Goal: Task Accomplishment & Management: Complete application form

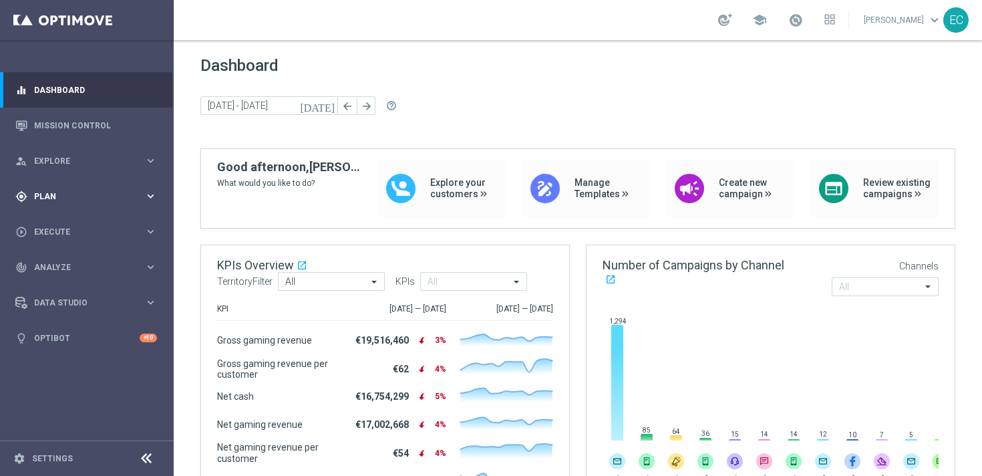
click at [101, 202] on div "gps_fixed Plan keyboard_arrow_right" at bounding box center [86, 195] width 172 height 35
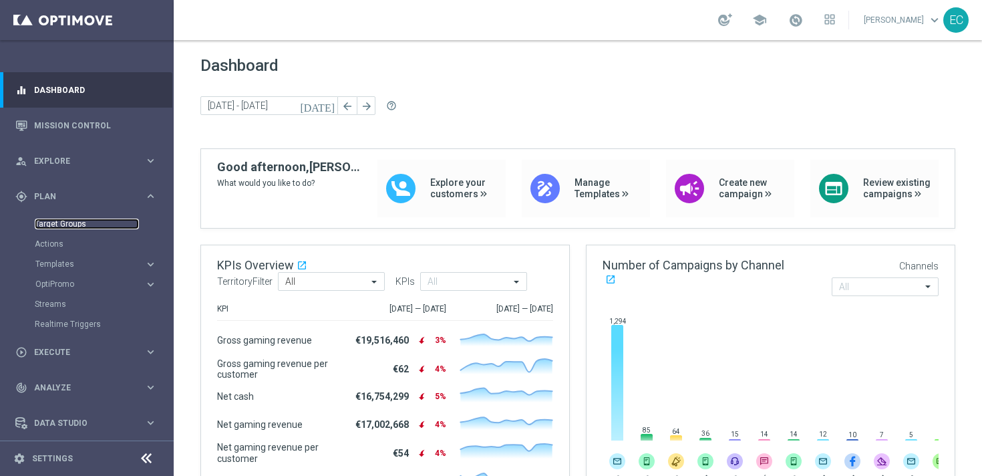
click at [73, 224] on link "Target Groups" at bounding box center [87, 223] width 104 height 11
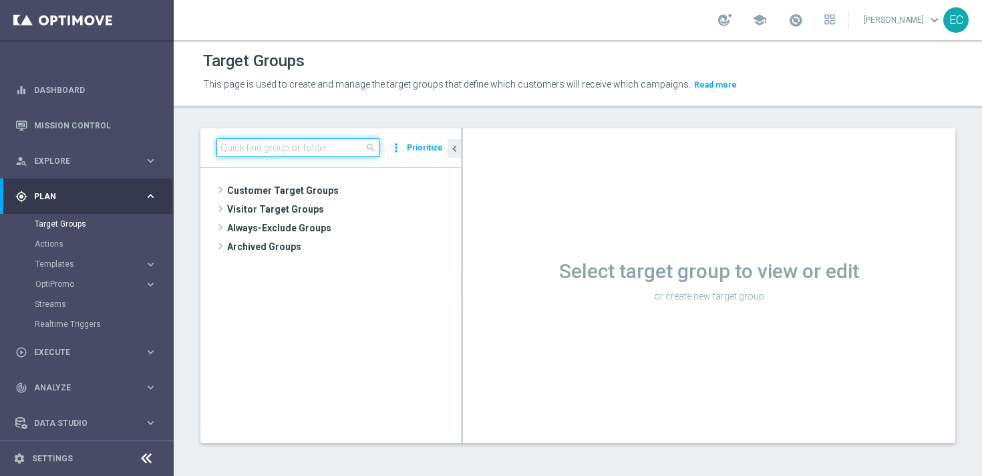
click at [330, 148] on input at bounding box center [297, 147] width 163 height 19
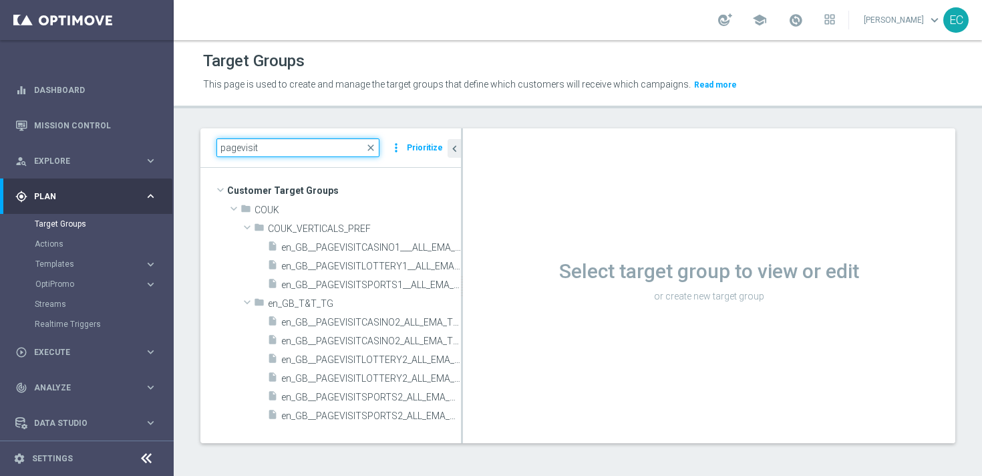
type input "pagevisit"
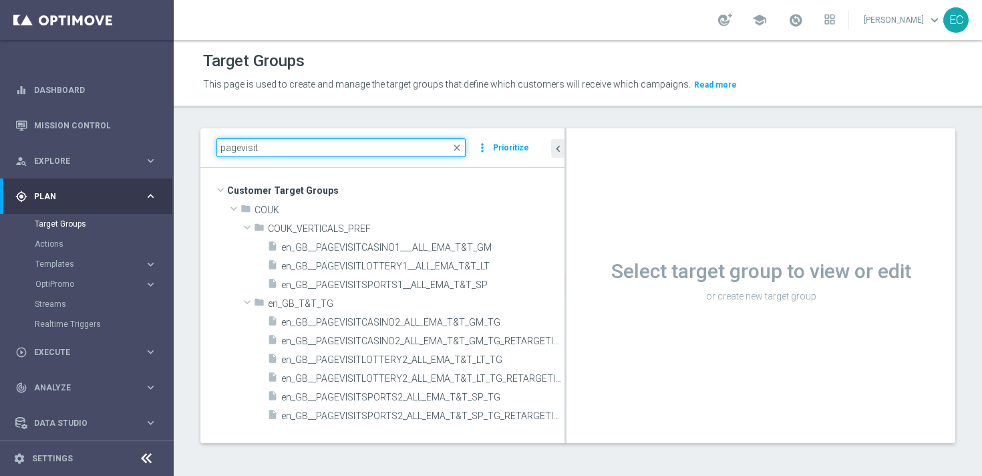
drag, startPoint x: 462, startPoint y: 216, endPoint x: 605, endPoint y: 219, distance: 143.6
click at [605, 219] on as-split "pagevisit close more_vert Prioritize Customer Target Groups library_add create_…" at bounding box center [577, 285] width 755 height 315
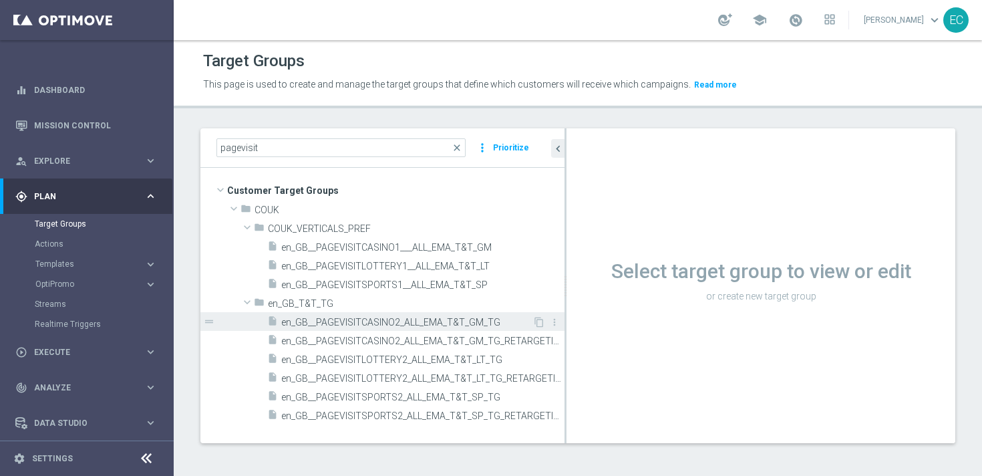
click at [462, 319] on span "en_GB__PAGEVISITCASINO2_ALL_EMA_T&T_GM_TG" at bounding box center [406, 322] width 251 height 11
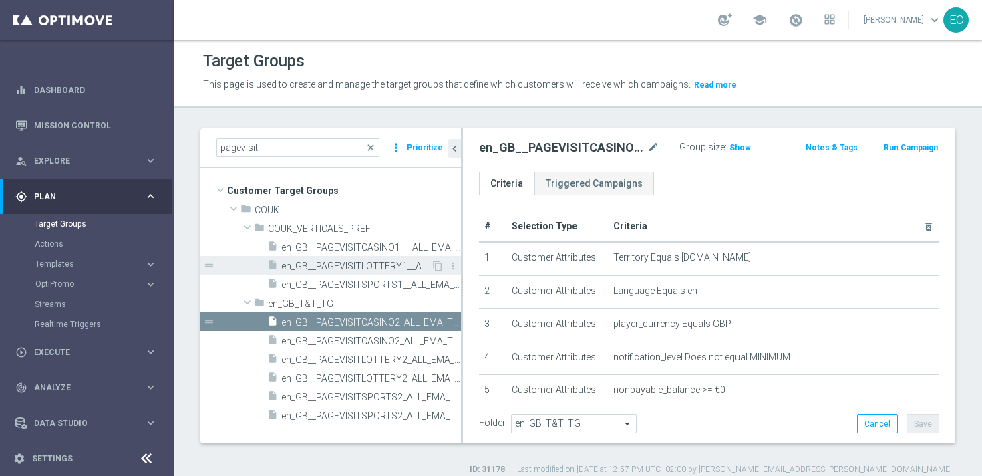
drag, startPoint x: 565, startPoint y: 270, endPoint x: 451, endPoint y: 272, distance: 114.2
click at [451, 272] on as-split "pagevisit close more_vert Prioritize Customer Target Groups library_add create_…" at bounding box center [577, 285] width 755 height 315
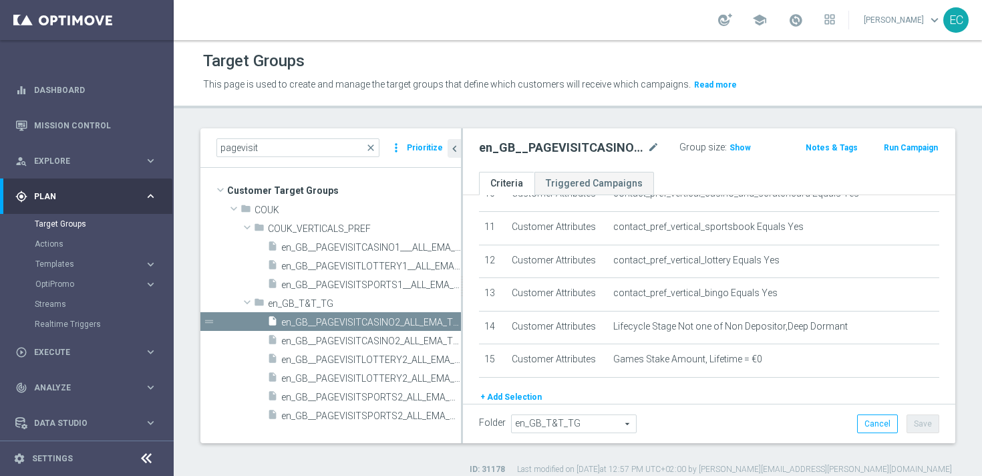
scroll to position [363, 0]
click at [739, 150] on span "Show" at bounding box center [739, 147] width 21 height 9
click at [343, 333] on div "insert_drive_file en_GB__PAGEVISITCASINO2_ALL_EMA_T&T_GM_TG_RETARGETING" at bounding box center [349, 340] width 164 height 19
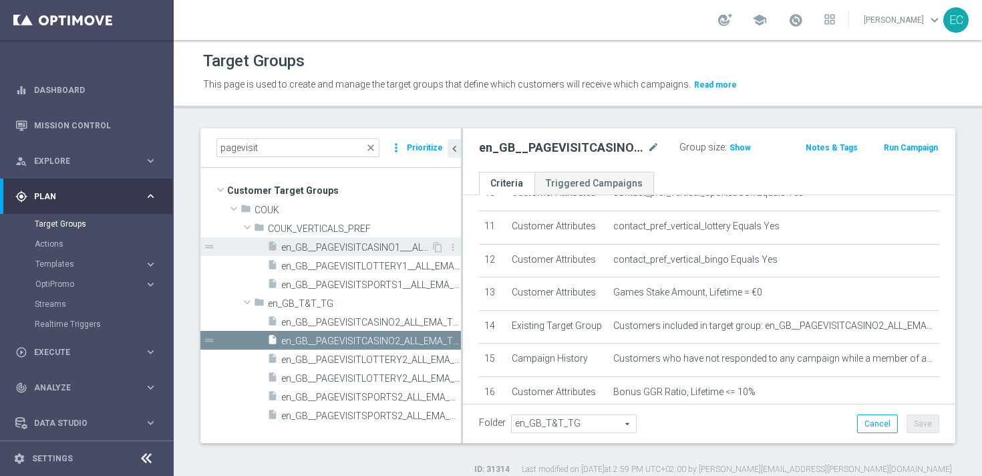
drag, startPoint x: 461, startPoint y: 254, endPoint x: 439, endPoint y: 252, distance: 22.1
click at [439, 252] on as-split "pagevisit close more_vert Prioritize Customer Target Groups library_add create_…" at bounding box center [577, 285] width 755 height 315
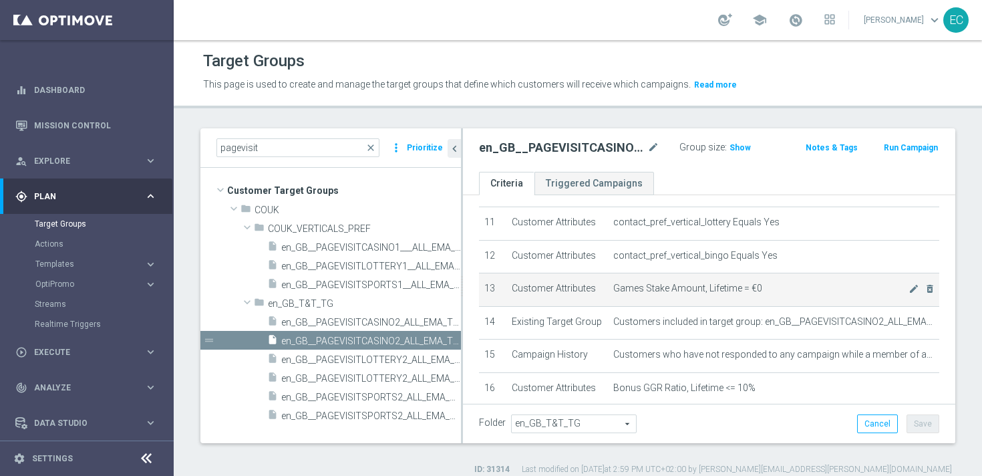
scroll to position [365, 0]
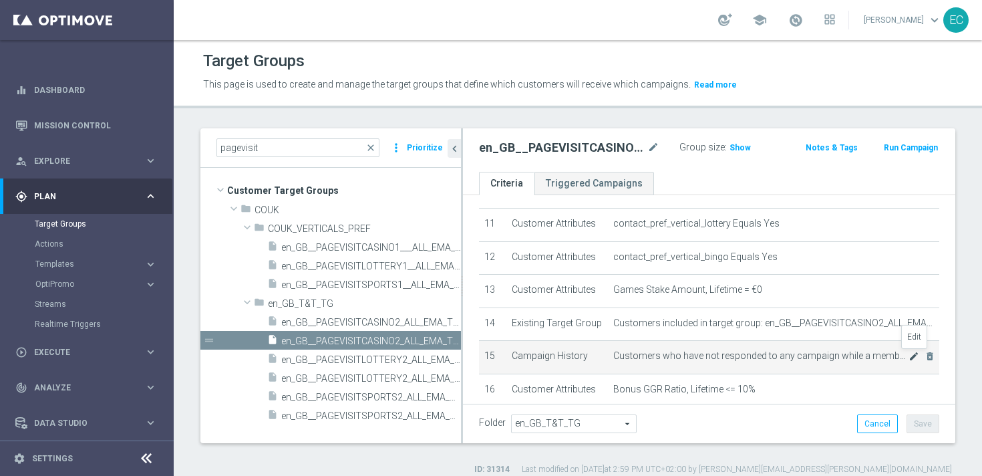
click at [910, 358] on icon "mode_edit" at bounding box center [913, 356] width 11 height 11
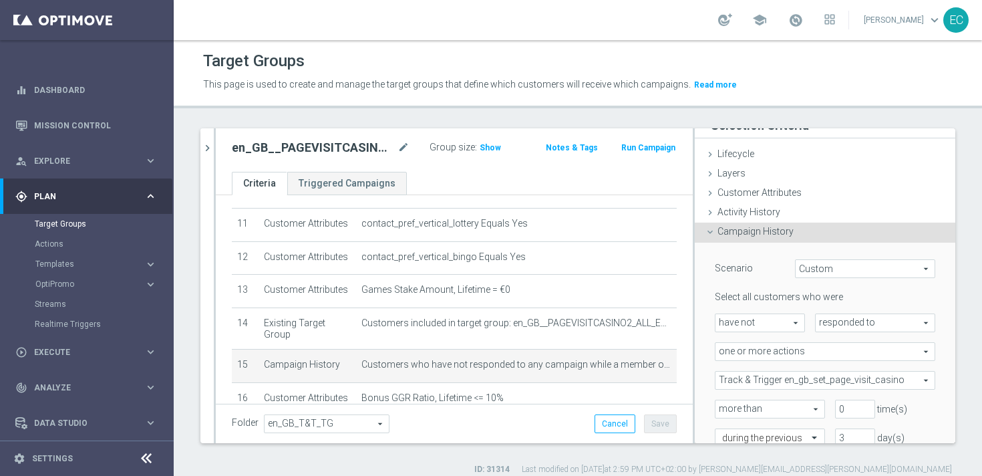
scroll to position [69, 0]
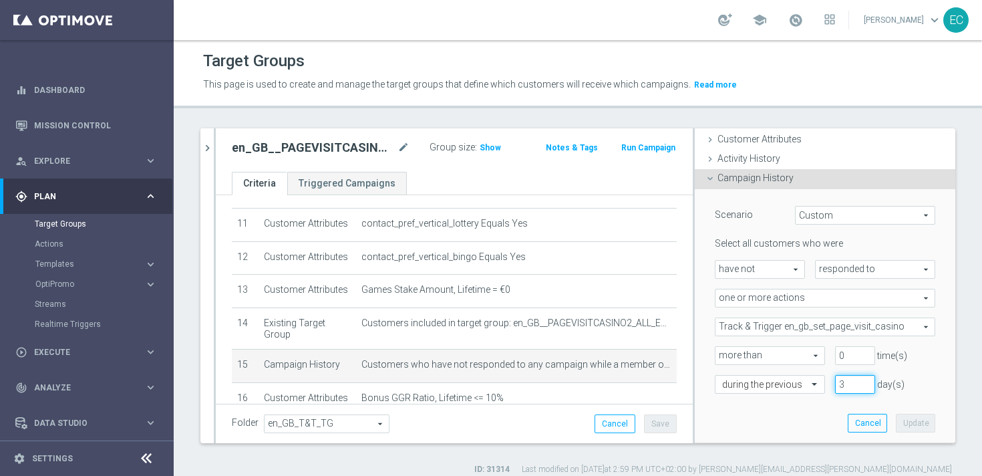
click at [851, 386] on input "3" at bounding box center [855, 384] width 40 height 19
type input "10"
click at [925, 421] on button "Update" at bounding box center [915, 422] width 39 height 19
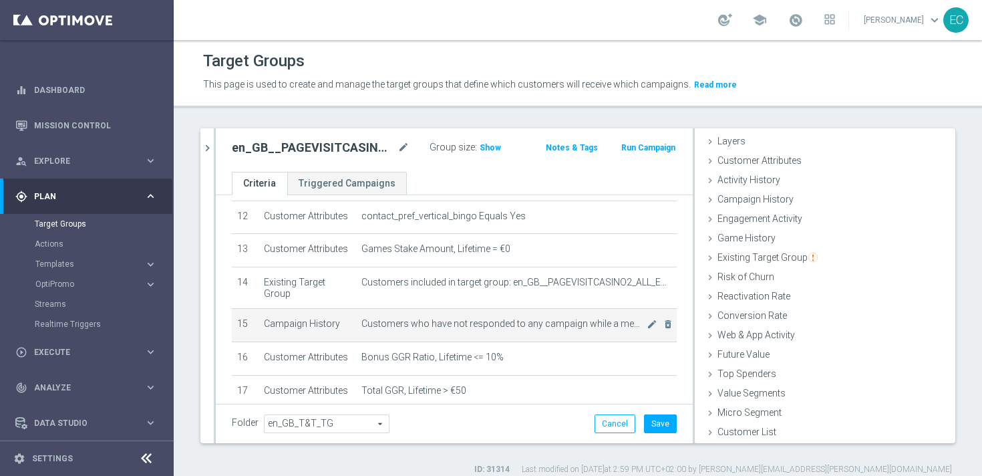
scroll to position [409, 0]
click at [655, 418] on button "Save" at bounding box center [660, 423] width 33 height 19
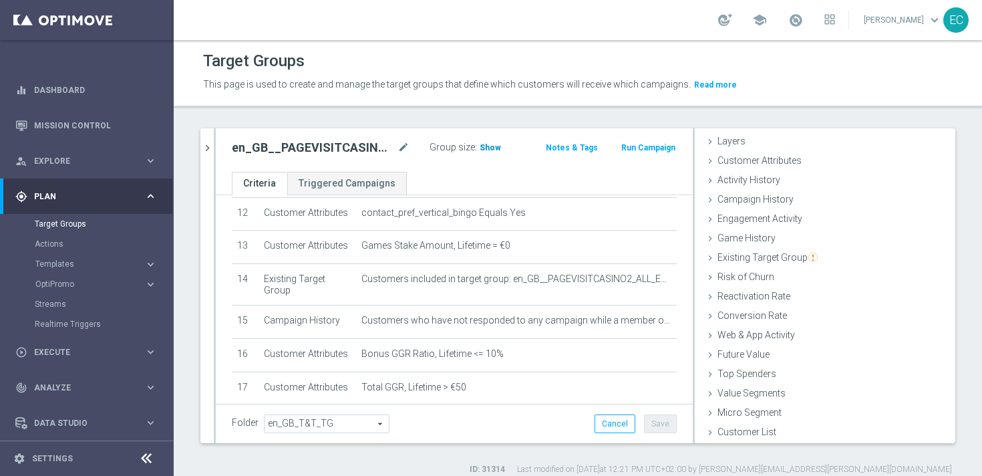
click at [485, 152] on span "Show" at bounding box center [490, 147] width 21 height 9
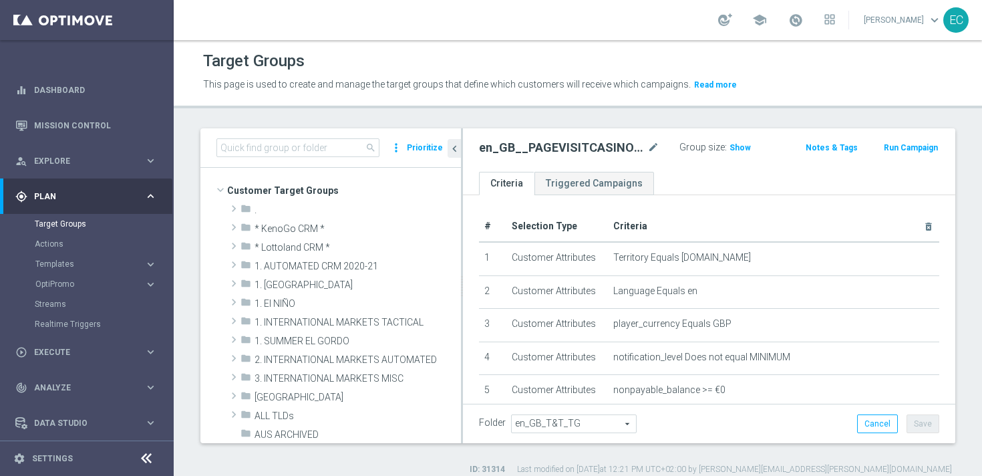
scroll to position [349, 0]
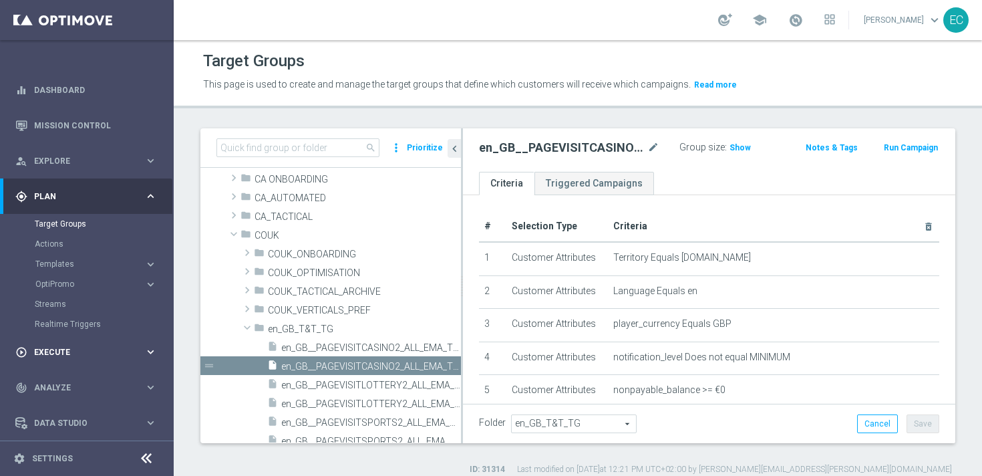
click at [72, 354] on span "Execute" at bounding box center [89, 352] width 110 height 8
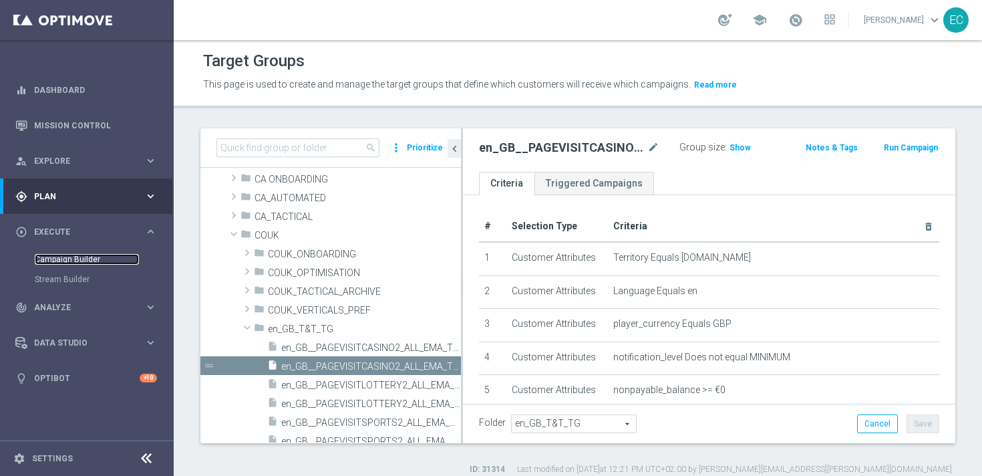
click at [72, 254] on link "Campaign Builder" at bounding box center [87, 259] width 104 height 11
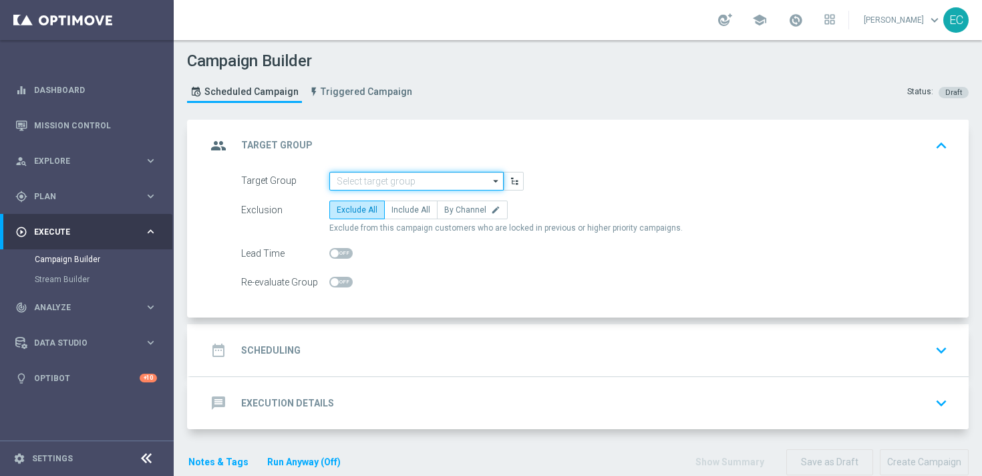
click at [402, 176] on input at bounding box center [416, 181] width 174 height 19
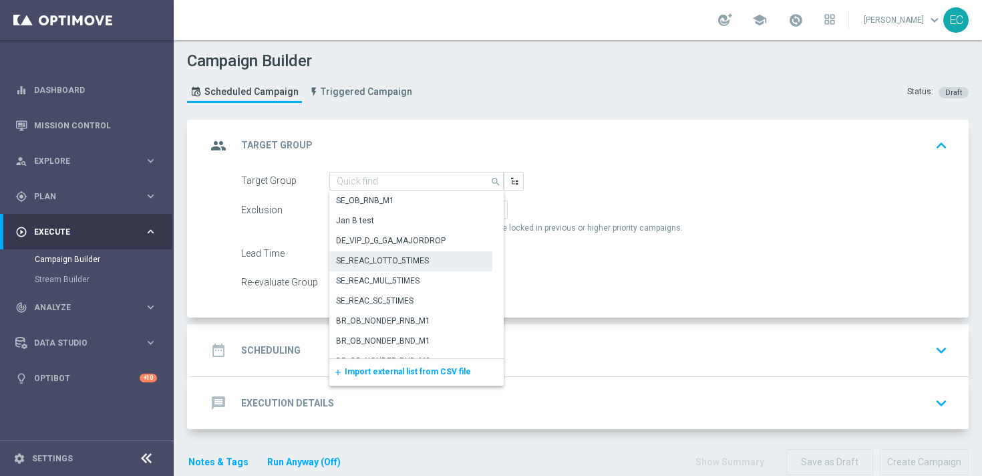
click at [406, 271] on div "SE_REAC_MUL_5TIMES" at bounding box center [410, 280] width 163 height 19
type input "SE_REAC_MUL_5TIMES"
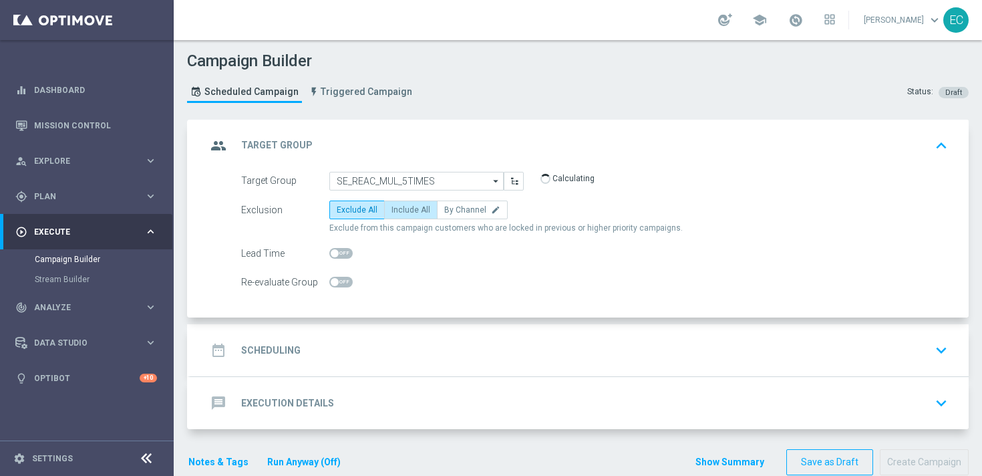
click at [407, 216] on label "Include All" at bounding box center [410, 209] width 53 height 19
click at [400, 216] on input "Include All" at bounding box center [395, 212] width 9 height 9
radio input "true"
click at [413, 333] on div "date_range Scheduling keyboard_arrow_down" at bounding box center [579, 350] width 778 height 52
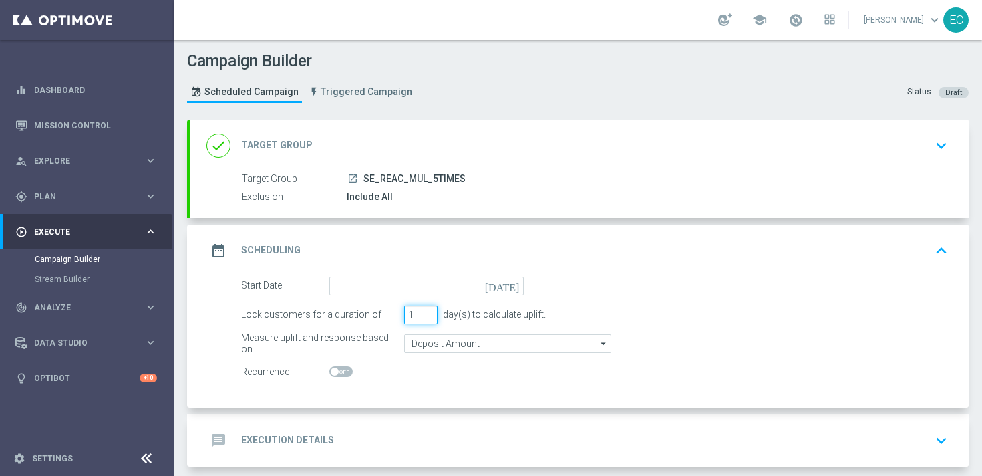
click at [418, 312] on input "1" at bounding box center [420, 314] width 33 height 19
click at [470, 315] on div "day(s) to calculate uplift." at bounding box center [491, 314] width 108 height 11
click at [429, 311] on input "2" at bounding box center [420, 314] width 33 height 19
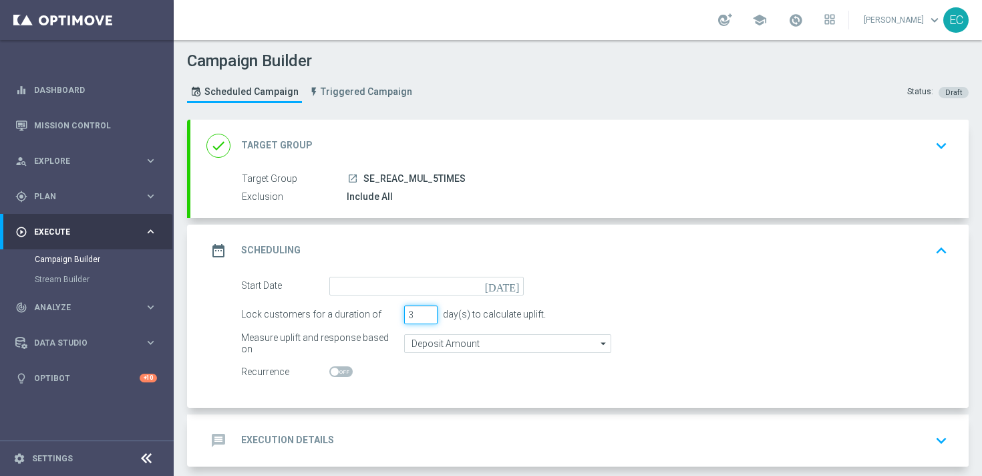
type input "3"
click at [429, 311] on input "3" at bounding box center [420, 314] width 33 height 19
click at [483, 321] on div "3 day(s) to calculate uplift." at bounding box center [475, 314] width 142 height 19
click at [500, 312] on div "day(s) to calculate uplift." at bounding box center [491, 314] width 108 height 11
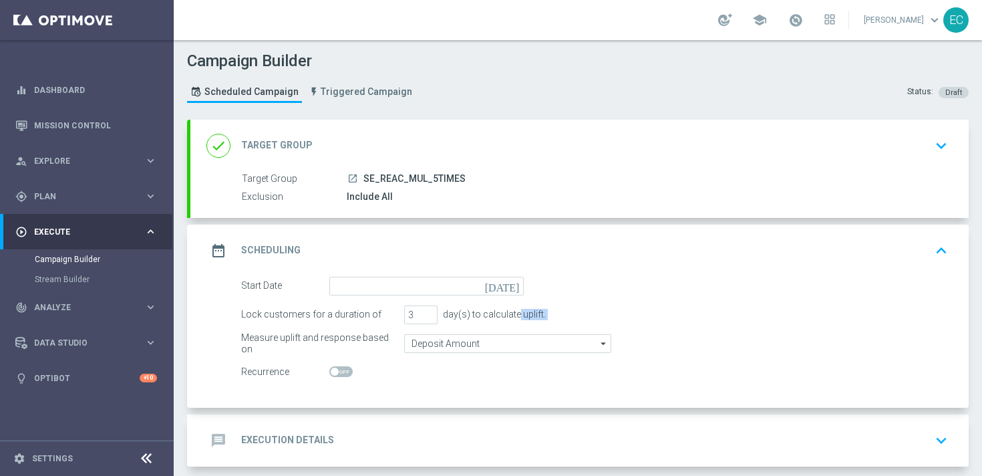
click at [500, 312] on div "day(s) to calculate uplift." at bounding box center [491, 314] width 108 height 11
click at [527, 312] on div "day(s) to calculate uplift." at bounding box center [491, 314] width 108 height 11
click at [381, 100] on link "Triggered Campaign" at bounding box center [360, 92] width 110 height 22
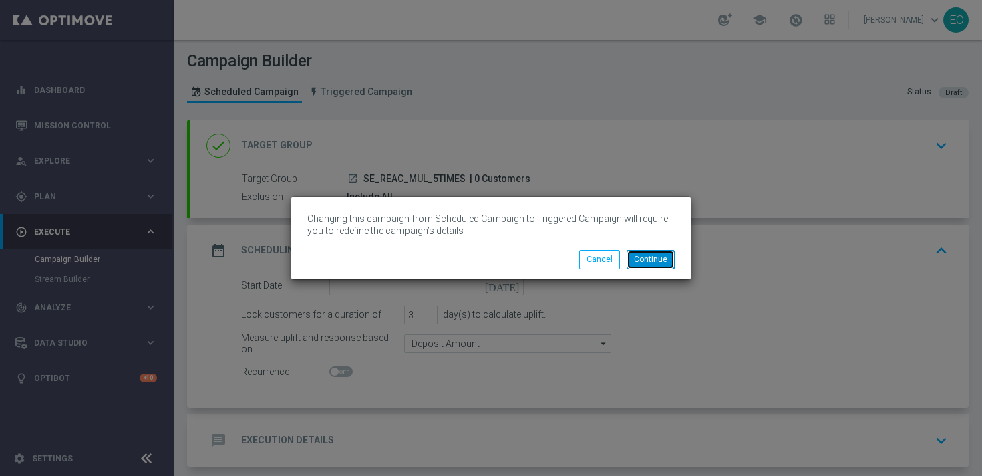
click at [640, 263] on button "Continue" at bounding box center [650, 259] width 48 height 19
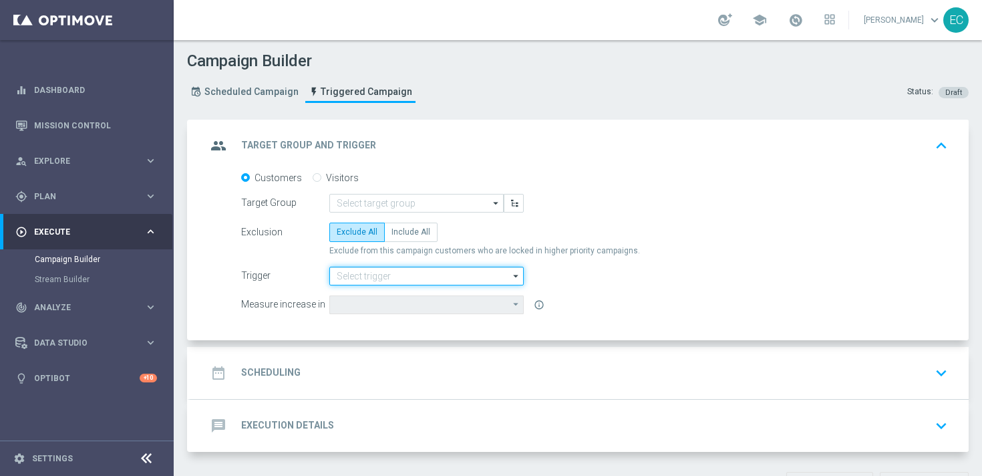
click at [419, 270] on input at bounding box center [426, 275] width 194 height 19
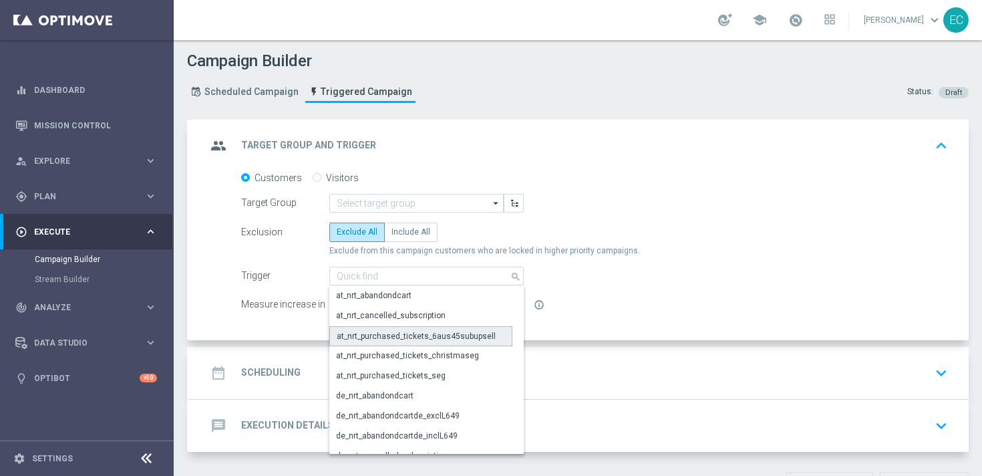
click at [402, 337] on div "at_nrt_purchased_tickets_6aus45subupsell" at bounding box center [416, 336] width 159 height 12
type input "at_nrt_purchased_tickets_6aus45subupsell"
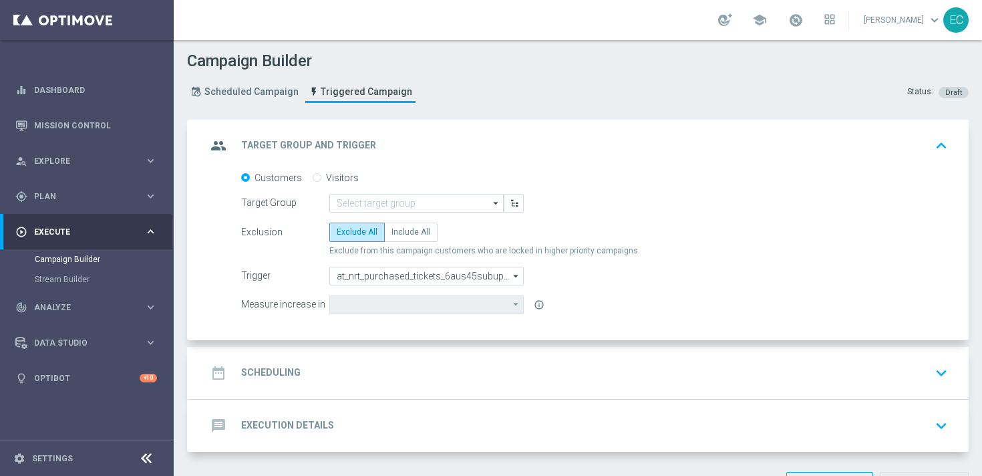
click at [401, 355] on div "date_range Scheduling keyboard_arrow_down" at bounding box center [579, 373] width 778 height 52
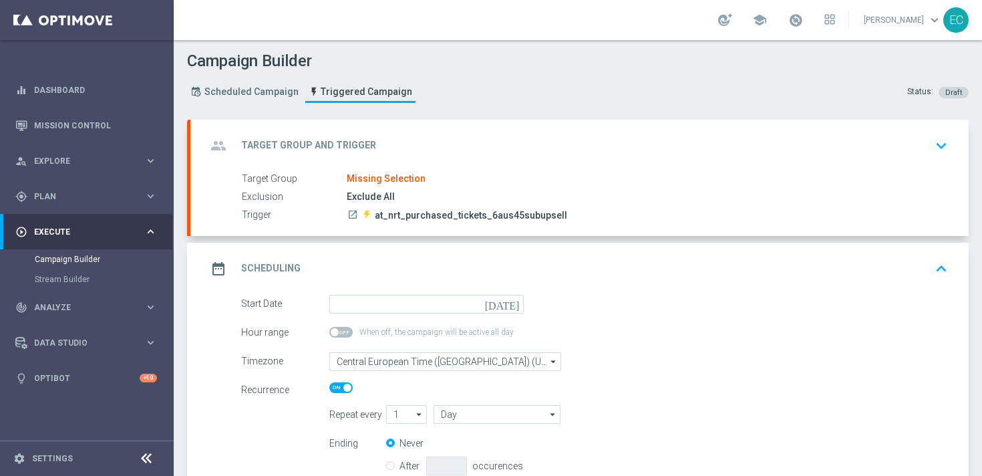
scroll to position [3, 0]
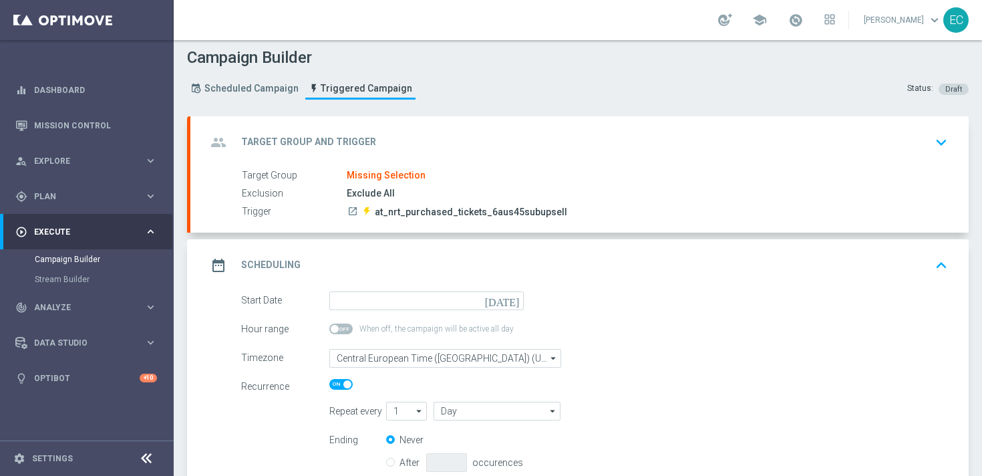
click at [528, 136] on div "group Target Group and Trigger keyboard_arrow_down" at bounding box center [579, 142] width 746 height 25
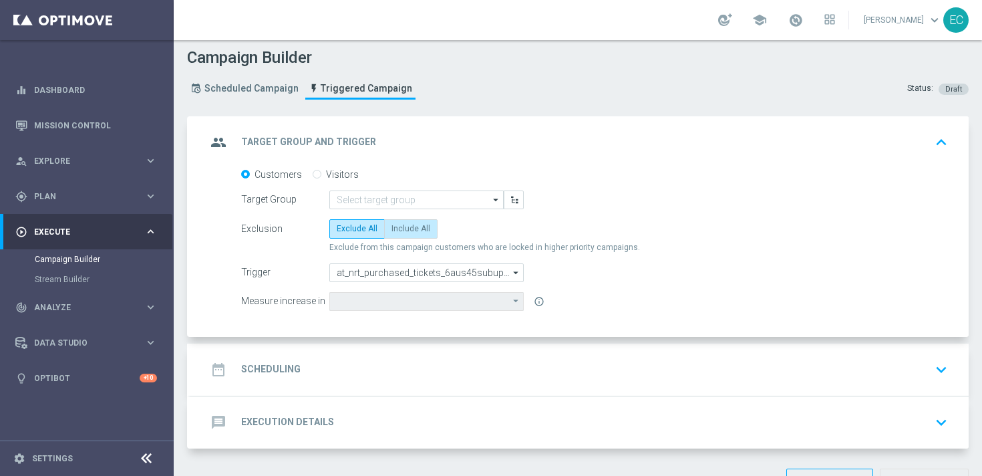
click at [414, 231] on span "Include All" at bounding box center [410, 228] width 39 height 9
click at [400, 231] on input "Include All" at bounding box center [395, 230] width 9 height 9
radio input "true"
click at [72, 457] on div "settings Settings" at bounding box center [67, 458] width 134 height 12
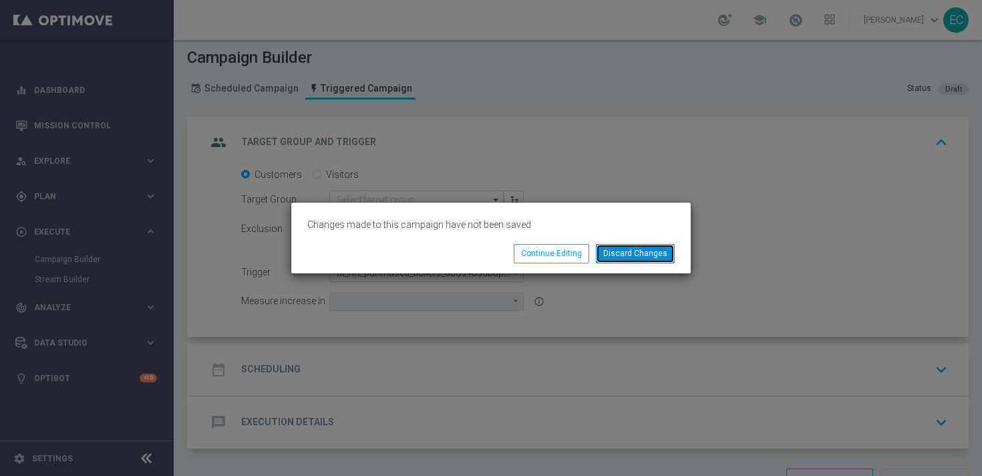
click at [632, 254] on button "Discard Changes" at bounding box center [635, 253] width 79 height 19
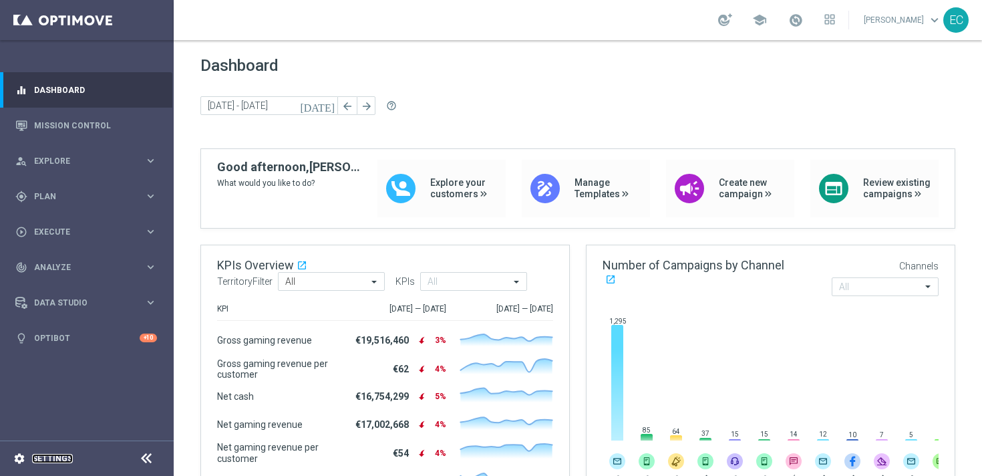
click at [67, 457] on link "Settings" at bounding box center [52, 458] width 41 height 8
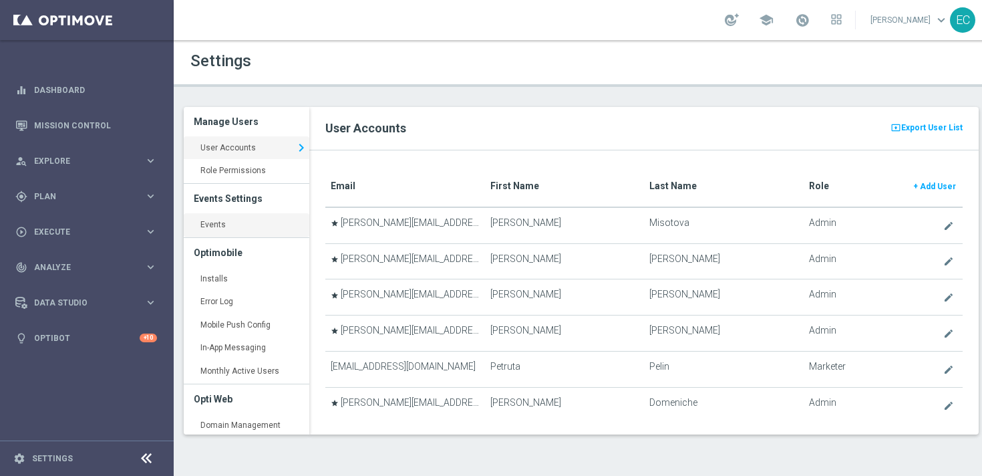
click at [228, 227] on link "Events keyboard_arrow_right" at bounding box center [247, 225] width 126 height 24
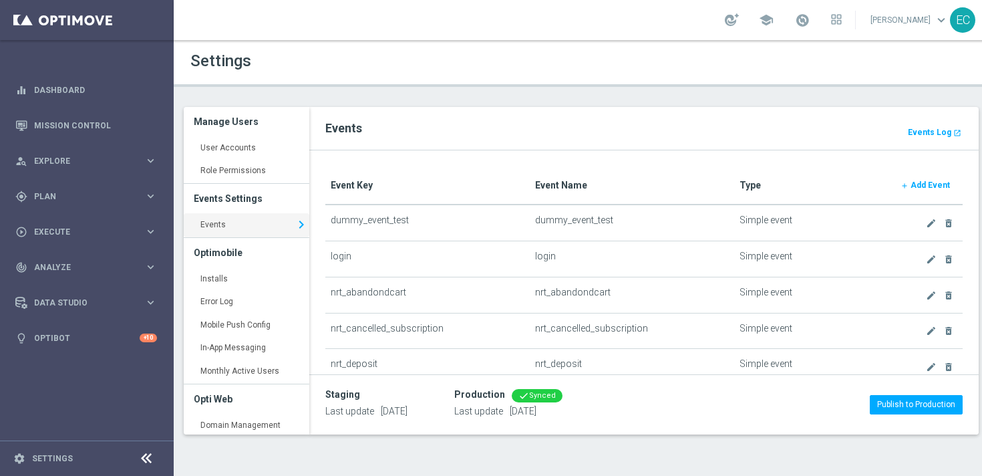
click at [937, 187] on b "Add Event" at bounding box center [929, 184] width 39 height 9
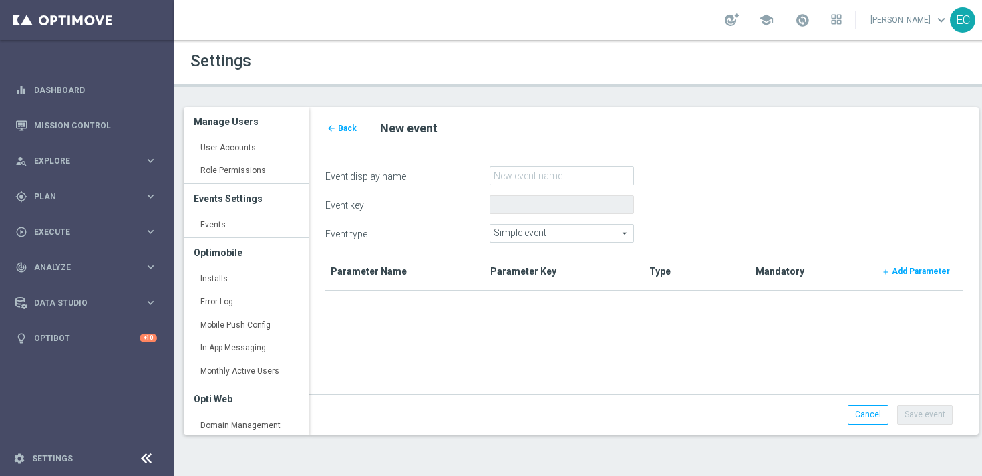
click at [576, 237] on span "Simple event" at bounding box center [561, 232] width 143 height 17
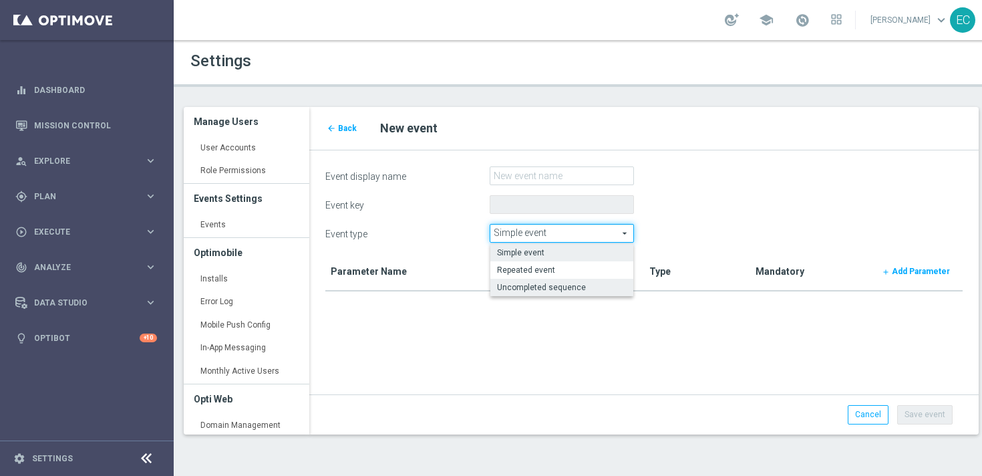
click at [573, 287] on span "Uncompleted sequence" at bounding box center [562, 287] width 130 height 11
type input "Uncompleted sequence"
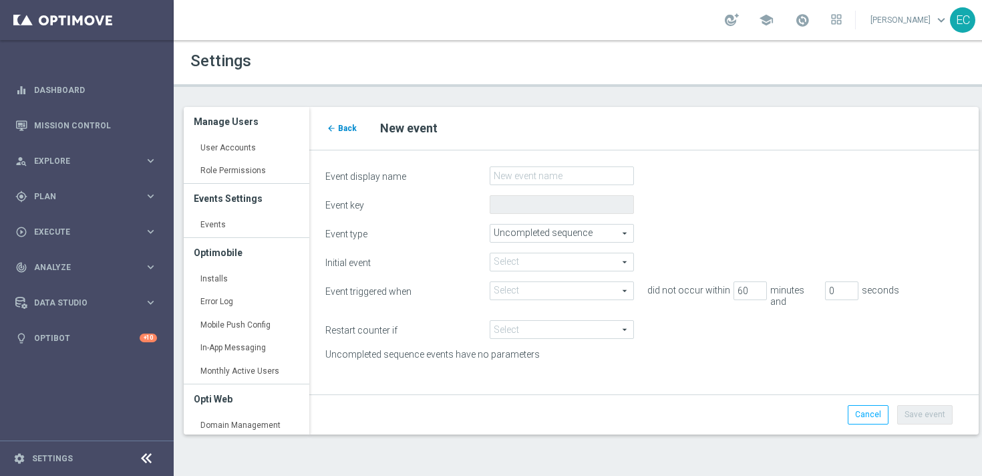
click at [343, 131] on span "Back" at bounding box center [347, 128] width 19 height 9
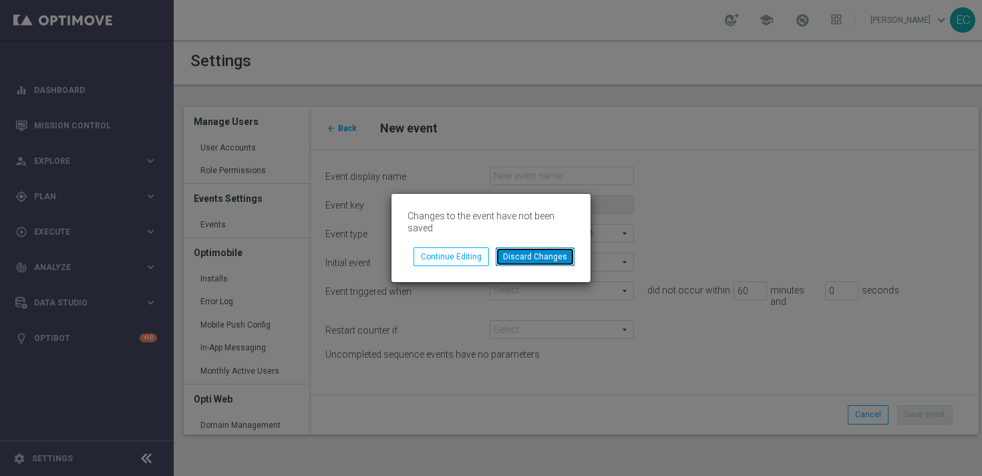
click at [522, 260] on button "Discard Changes" at bounding box center [535, 256] width 79 height 19
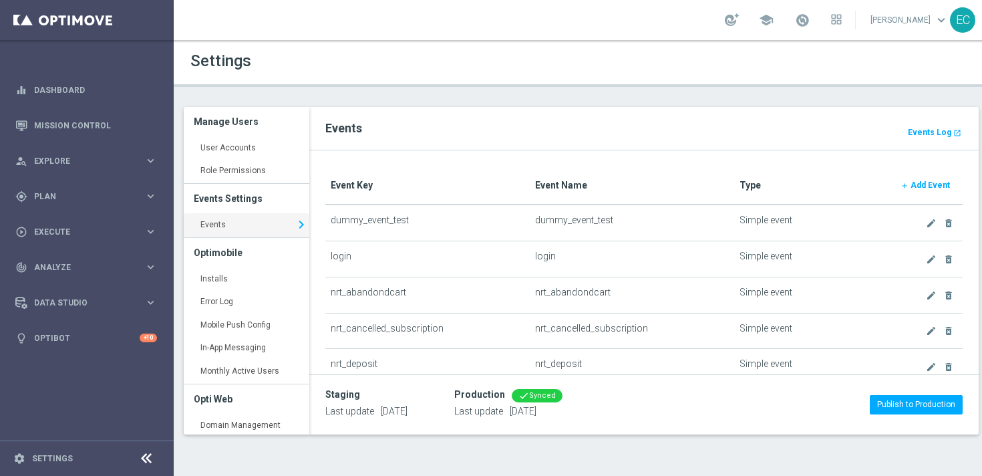
click at [948, 186] on b "Add Event" at bounding box center [929, 184] width 39 height 9
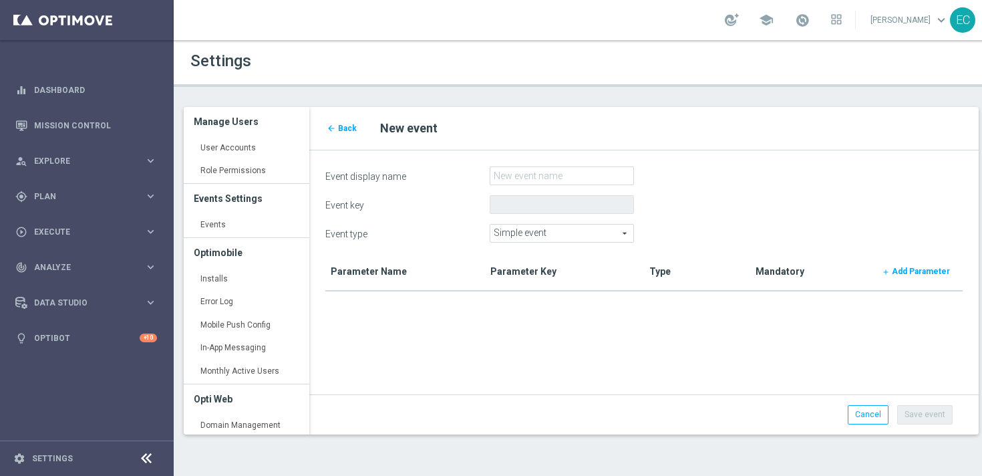
click at [538, 234] on span "Simple event" at bounding box center [561, 232] width 143 height 17
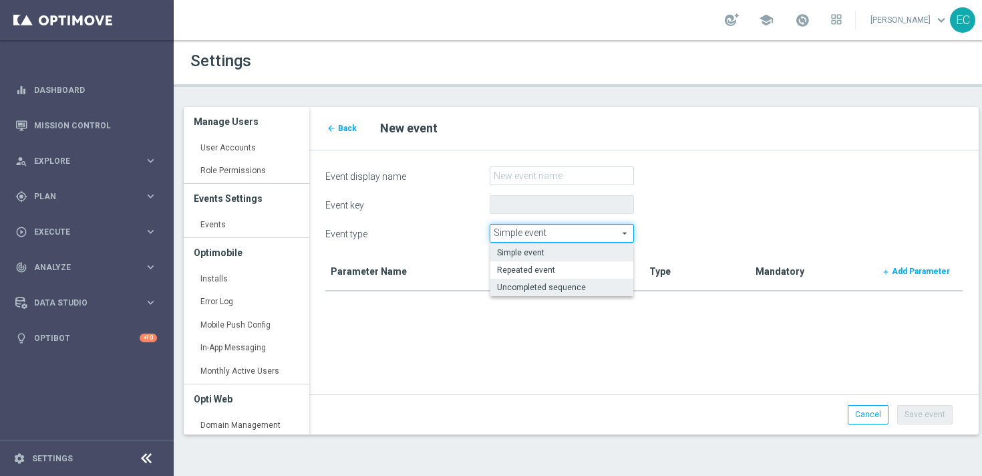
click at [568, 289] on span "Uncompleted sequence" at bounding box center [562, 287] width 130 height 11
type input "Uncompleted sequence"
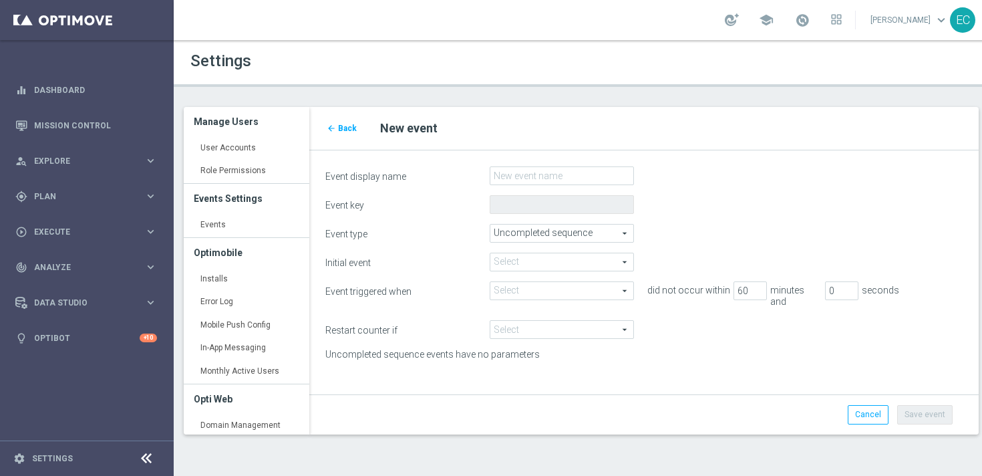
click at [594, 258] on span at bounding box center [561, 261] width 143 height 17
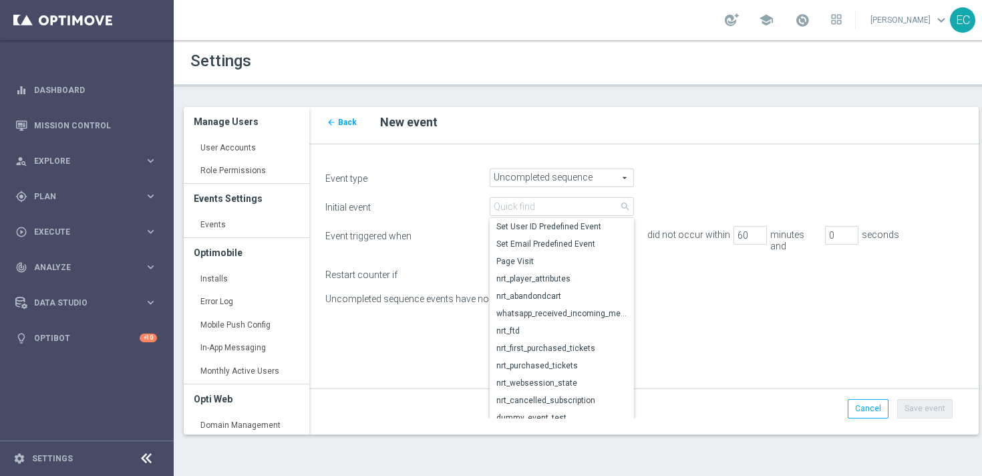
scroll to position [1, 0]
click at [561, 259] on span "Page Visit" at bounding box center [561, 260] width 131 height 11
type input "Page Visit"
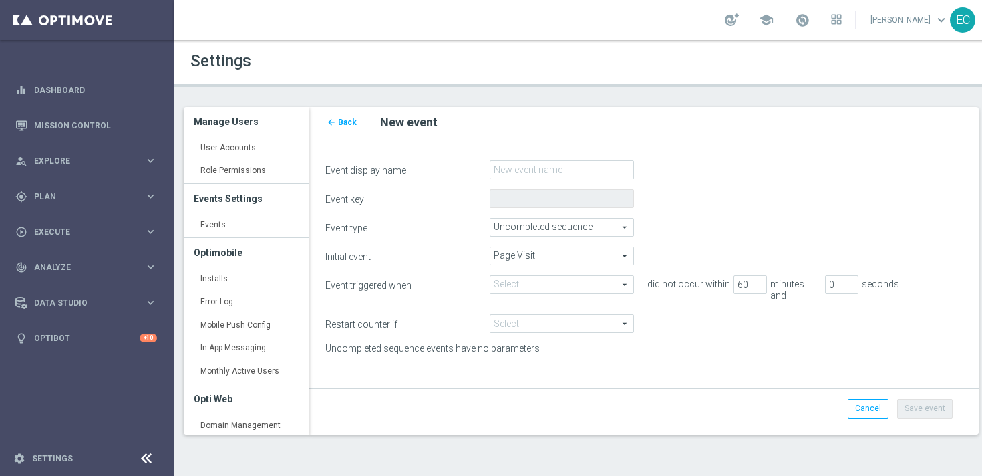
scroll to position [0, 0]
click at [546, 283] on span at bounding box center [561, 284] width 143 height 17
click at [697, 317] on div "Restart counter if Select arrow_drop_down search" at bounding box center [643, 323] width 657 height 19
click at [595, 286] on span at bounding box center [561, 284] width 143 height 17
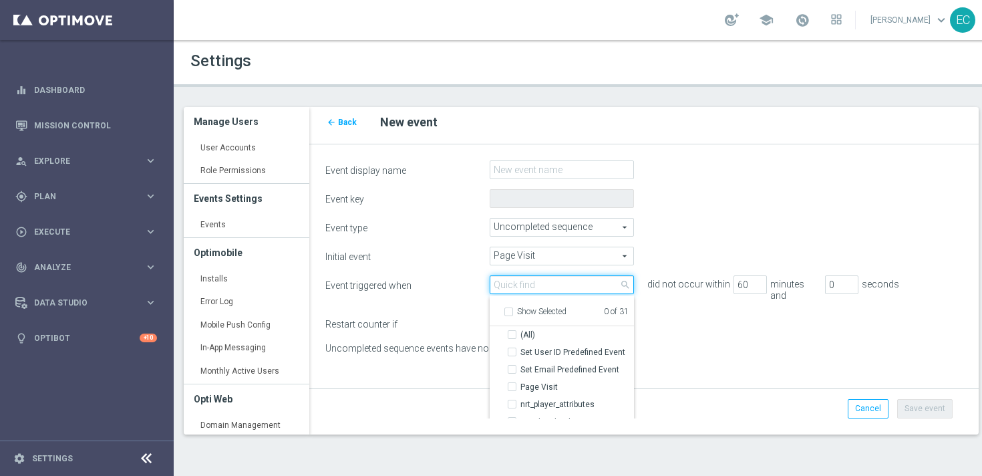
click at [582, 279] on input "search" at bounding box center [562, 284] width 144 height 19
type input "depos"
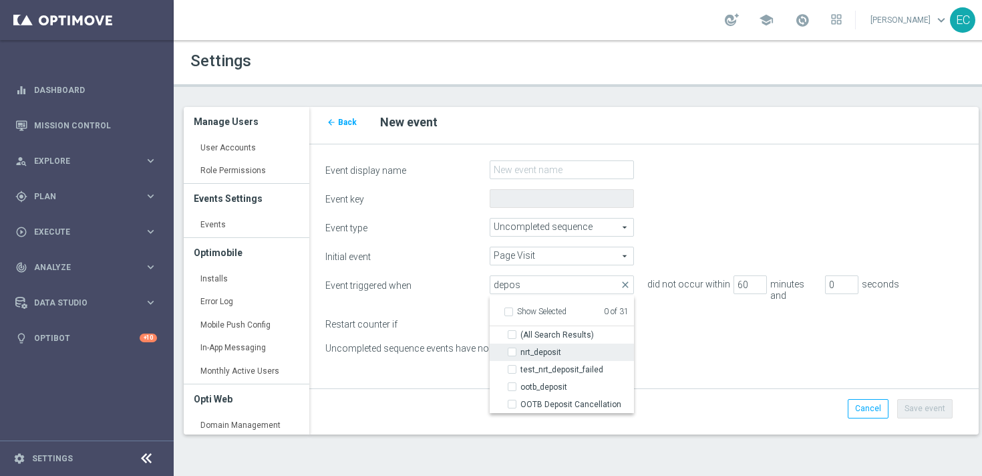
click at [581, 350] on span "nrt_deposit" at bounding box center [577, 352] width 114 height 11
click at [520, 350] on input "nrt_deposit" at bounding box center [516, 351] width 9 height 9
checkbox input "true"
type input "nrt_deposit"
click at [679, 343] on div "Uncompleted sequence events have no parameters" at bounding box center [643, 350] width 657 height 15
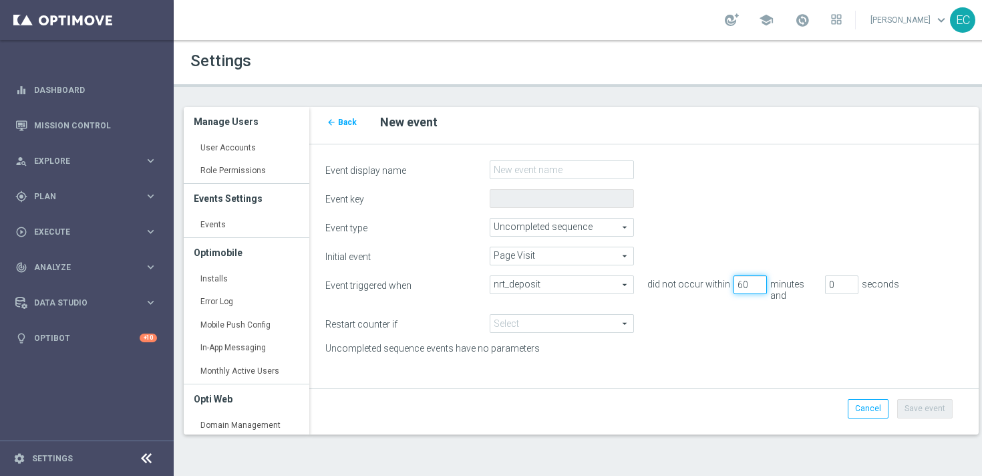
click at [745, 279] on input "60" at bounding box center [749, 284] width 33 height 19
type input "30"
click at [719, 351] on form "Event display name Event key Event type Uncompleted sequence Uncompleted sequen…" at bounding box center [643, 289] width 637 height 258
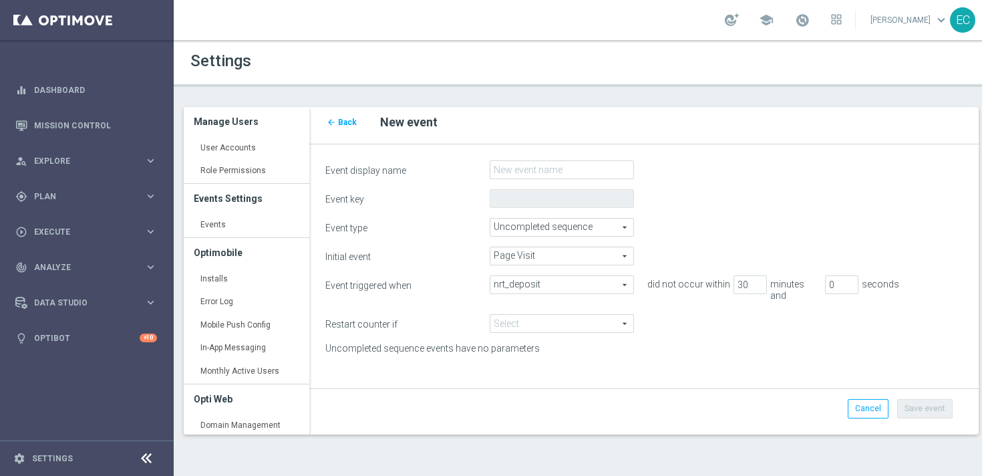
click at [577, 287] on span "nrt_deposit" at bounding box center [561, 284] width 143 height 17
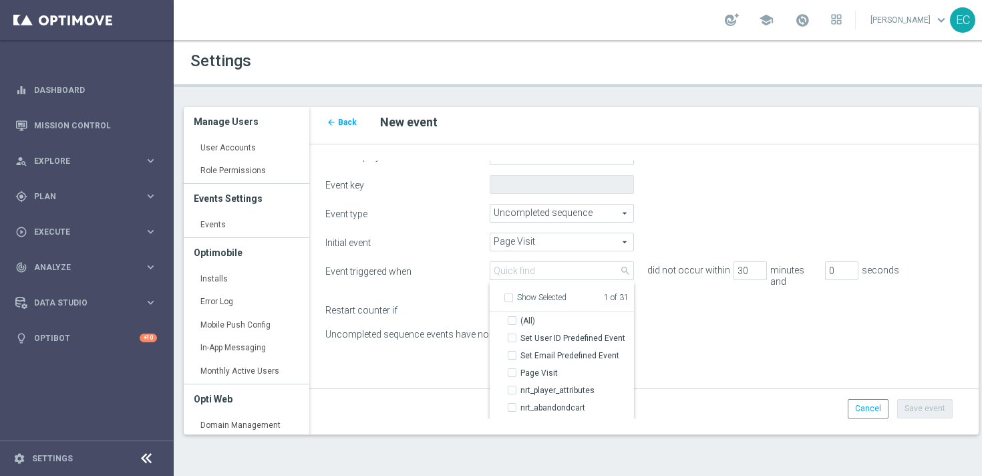
scroll to position [16, 0]
click at [570, 268] on input "search" at bounding box center [562, 268] width 144 height 19
type input "casin"
checkbox input "true"
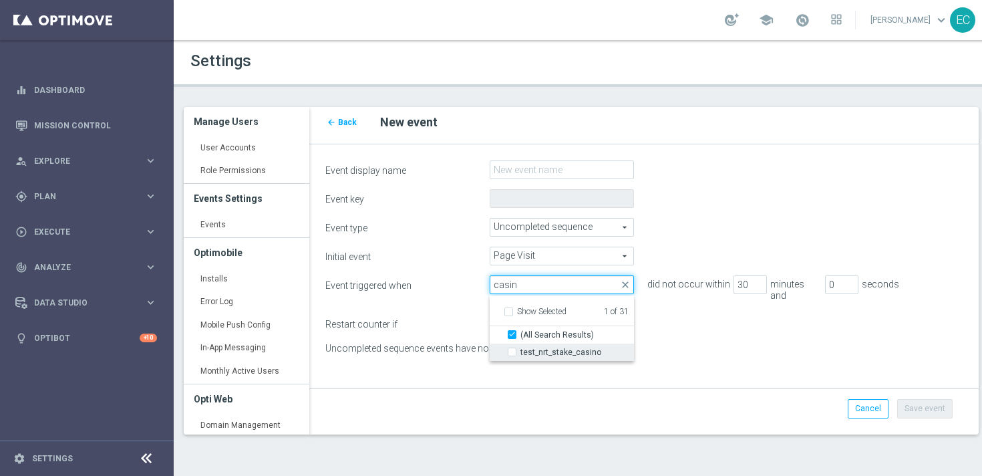
type input "casin"
click at [591, 351] on span "test_nrt_stake_casino" at bounding box center [577, 352] width 114 height 11
click at [520, 351] on input "test_nrt_stake_casino" at bounding box center [516, 351] width 9 height 9
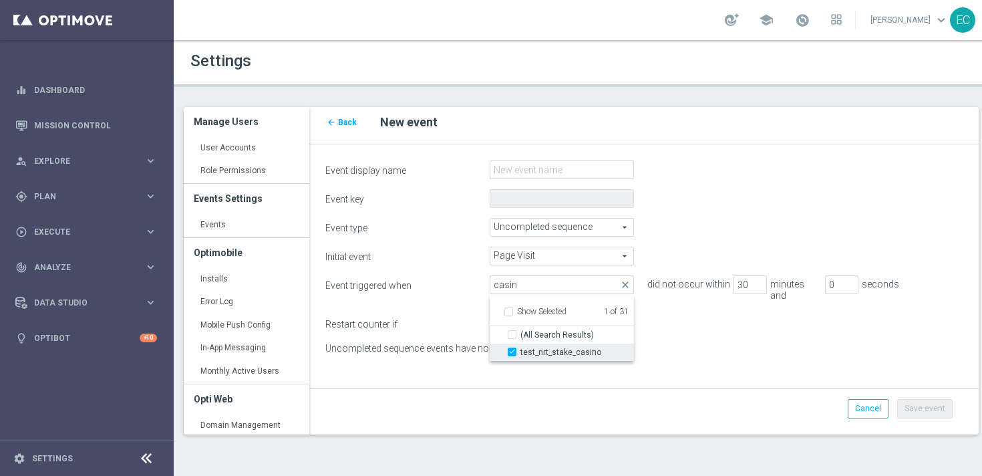
checkbox input "true"
type input "Selected 2 of 31"
checkbox input "false"
click at [713, 321] on div "Restart counter if Select arrow_drop_down search" at bounding box center [643, 323] width 657 height 19
click at [556, 283] on span at bounding box center [561, 284] width 143 height 17
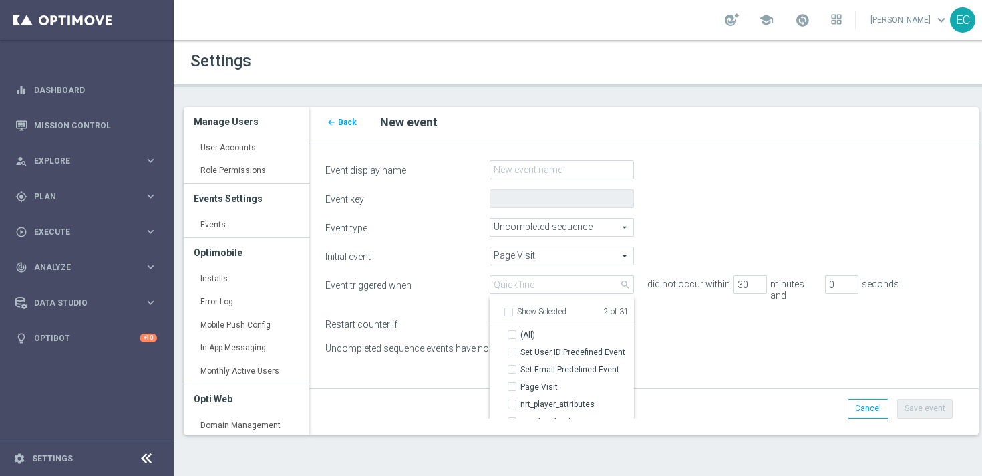
click at [647, 328] on div "Initial event Page Visit Page Visit arrow_drop_down search Event triggered when…" at bounding box center [643, 301] width 637 height 111
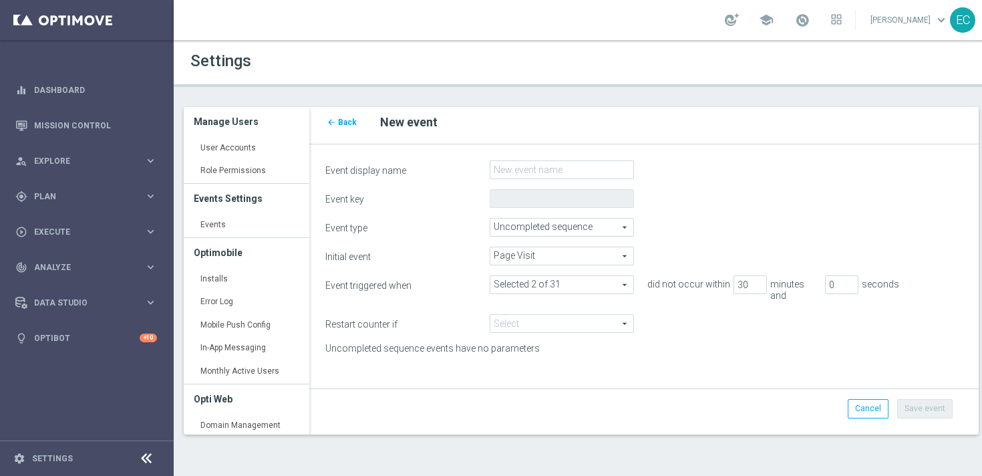
click at [568, 315] on span at bounding box center [561, 323] width 143 height 17
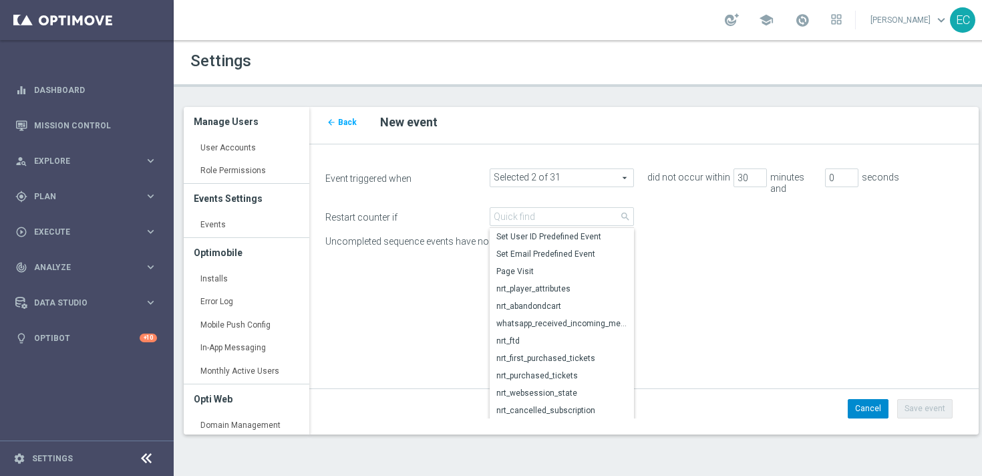
click at [864, 410] on link "Cancel" at bounding box center [868, 408] width 41 height 19
